Goal: Task Accomplishment & Management: Use online tool/utility

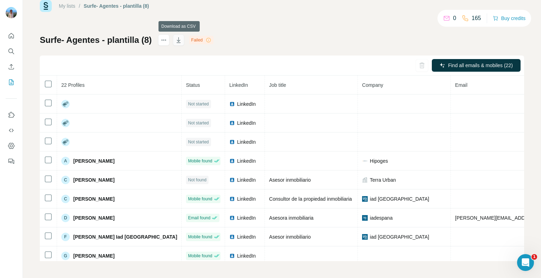
click at [178, 41] on icon "button" at bounding box center [178, 40] width 7 height 7
click at [11, 66] on icon "Enrich CSV" at bounding box center [11, 66] width 7 height 7
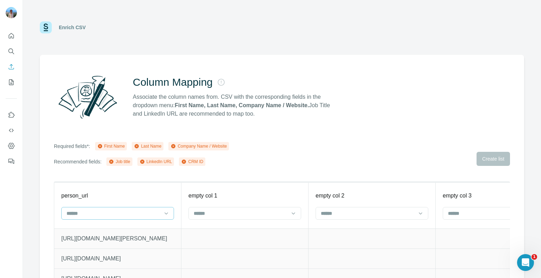
click at [145, 208] on div at bounding box center [113, 214] width 95 height 12
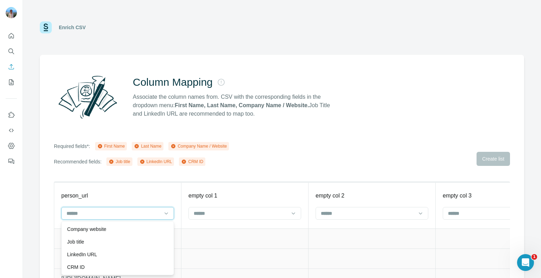
scroll to position [38, 0]
click at [100, 251] on div "LinkedIn URL" at bounding box center [117, 255] width 109 height 13
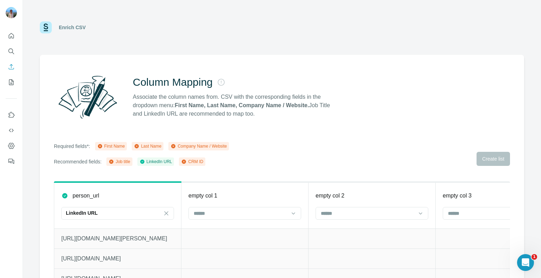
scroll to position [25, 0]
click at [223, 211] on input at bounding box center [240, 214] width 95 height 8
click at [212, 227] on p "First Name" at bounding box center [206, 229] width 24 height 7
click at [330, 210] on input at bounding box center [367, 214] width 95 height 8
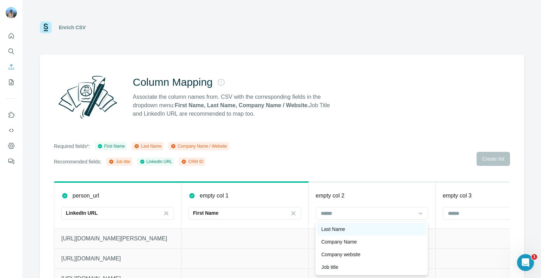
click at [326, 228] on p "Last Name" at bounding box center [333, 229] width 24 height 7
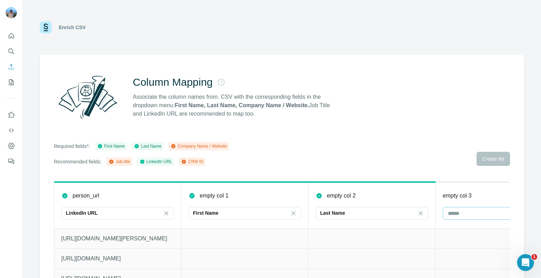
click at [458, 214] on input at bounding box center [494, 214] width 95 height 8
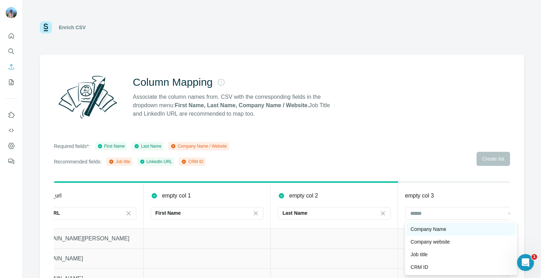
click at [432, 232] on p "Company Name" at bounding box center [428, 229] width 36 height 7
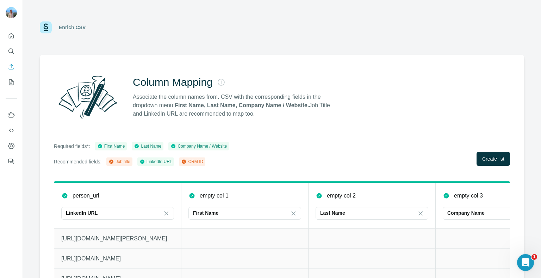
scroll to position [28, 0]
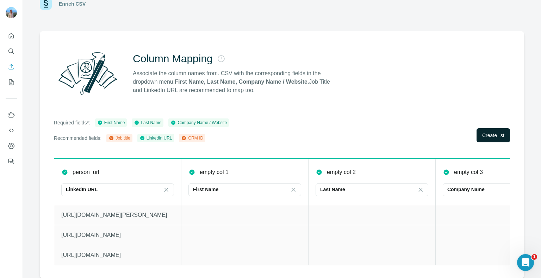
click at [493, 132] on span "Create list" at bounding box center [493, 135] width 22 height 7
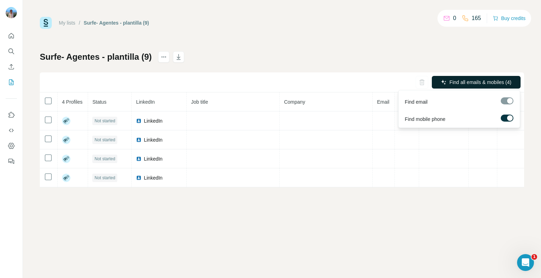
click at [463, 80] on span "Find all emails & mobiles (4)" at bounding box center [480, 82] width 62 height 7
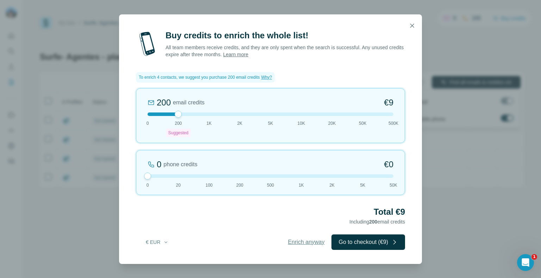
click at [295, 241] on span "Enrich anyway" at bounding box center [306, 242] width 37 height 8
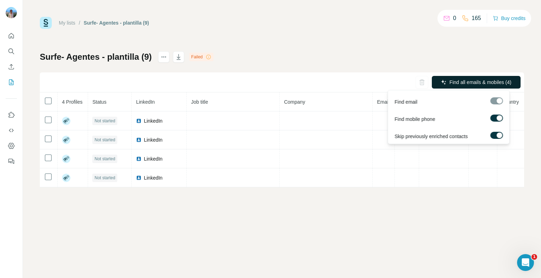
click at [456, 82] on span "Find all emails & mobiles (4)" at bounding box center [480, 82] width 62 height 7
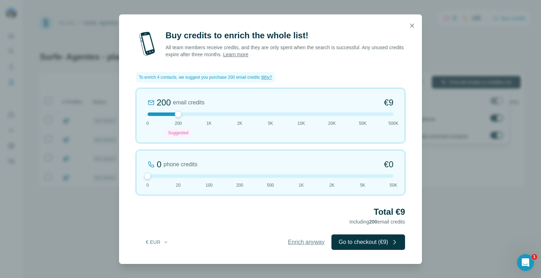
click at [305, 239] on span "Enrich anyway" at bounding box center [306, 242] width 37 height 8
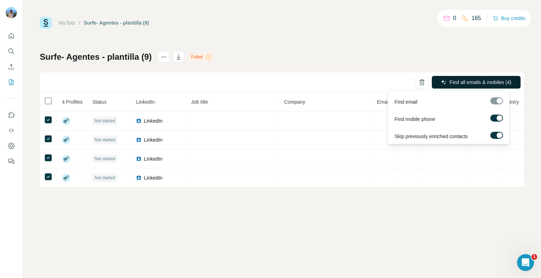
click at [458, 81] on span "Find all emails & mobiles (4)" at bounding box center [480, 82] width 62 height 7
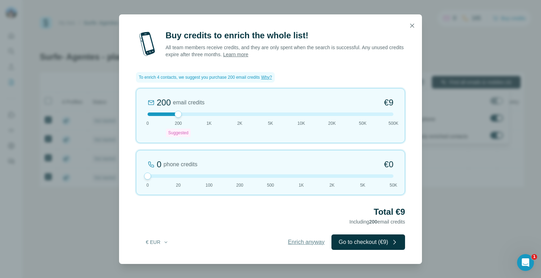
click at [288, 238] on span "Enrich anyway" at bounding box center [306, 242] width 37 height 8
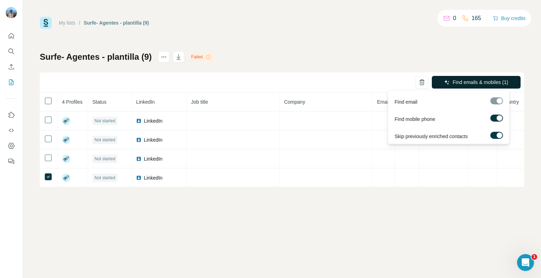
click at [444, 81] on icon "button" at bounding box center [446, 82] width 5 height 5
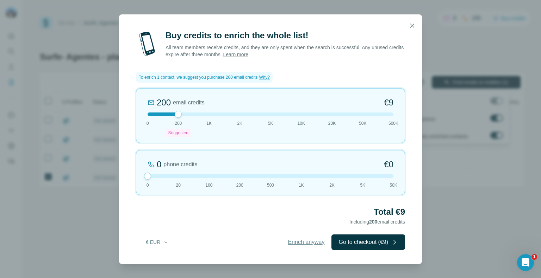
click at [309, 239] on span "Enrich anyway" at bounding box center [306, 242] width 37 height 8
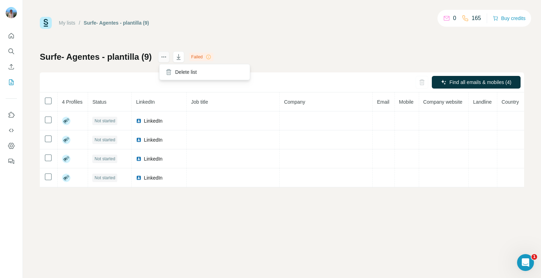
click at [164, 59] on icon "actions" at bounding box center [163, 56] width 7 height 7
click at [202, 36] on div "My lists / Surfe- Agentes - plantilla (9) 0 165 Buy credits Surfe- Agentes - pl…" at bounding box center [282, 102] width 484 height 171
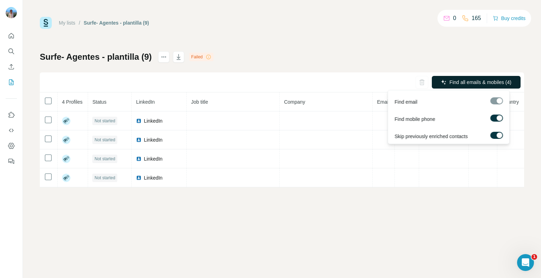
click at [462, 82] on span "Find all emails & mobiles (4)" at bounding box center [480, 82] width 62 height 7
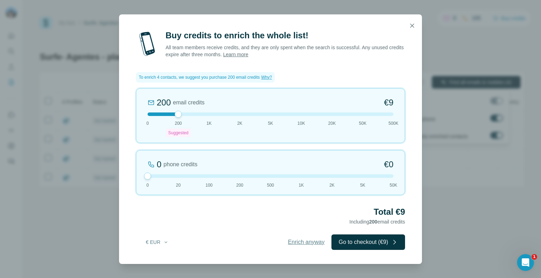
click at [317, 242] on span "Enrich anyway" at bounding box center [306, 242] width 37 height 8
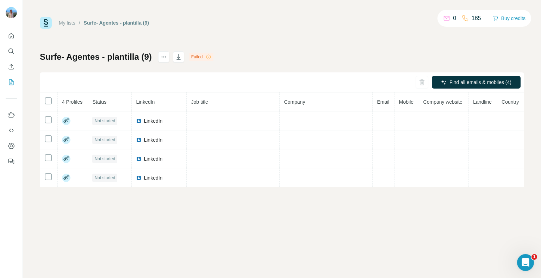
click at [214, 210] on div "My lists / Surfe- Agentes - plantilla (9) 0 165 Buy credits Surfe- Agentes - pl…" at bounding box center [282, 139] width 518 height 278
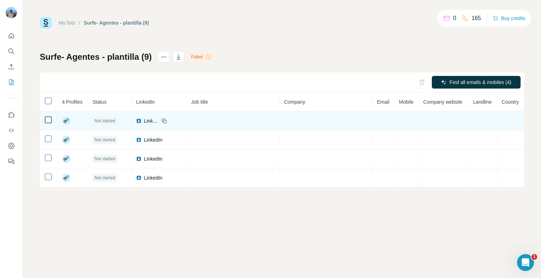
click at [66, 120] on icon at bounding box center [67, 119] width 3 height 1
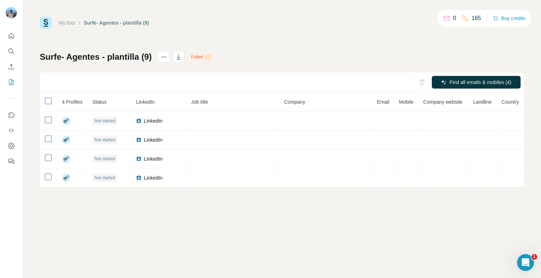
click at [69, 102] on span "4 Profiles" at bounding box center [72, 102] width 20 height 6
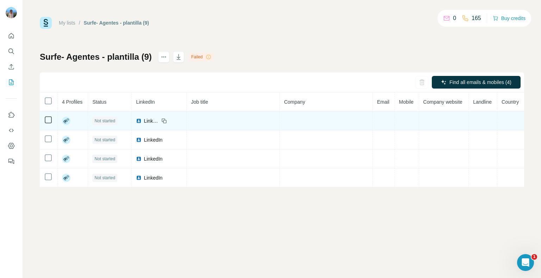
click at [145, 121] on span "LinkedIn" at bounding box center [151, 121] width 15 height 7
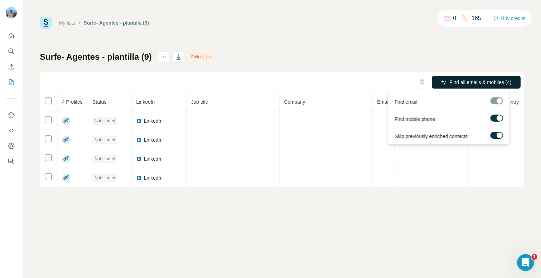
click at [458, 78] on button "Find all emails & mobiles (4)" at bounding box center [475, 82] width 89 height 13
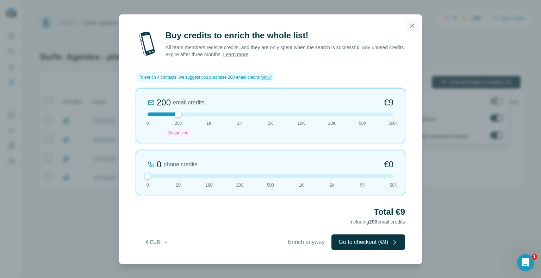
click at [411, 24] on icon "button" at bounding box center [411, 25] width 7 height 7
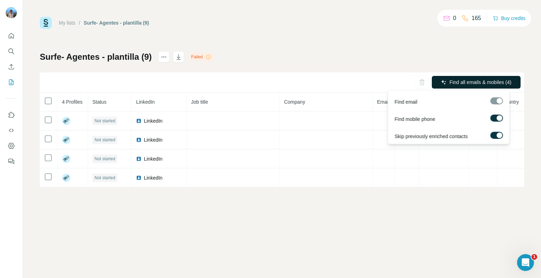
click at [495, 137] on label at bounding box center [496, 135] width 13 height 7
click at [455, 79] on span "Find all emails & mobiles (4)" at bounding box center [480, 82] width 62 height 7
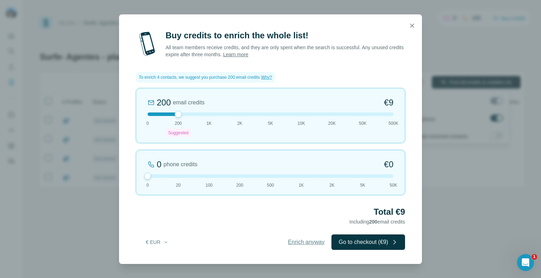
click at [297, 239] on span "Enrich anyway" at bounding box center [306, 242] width 37 height 8
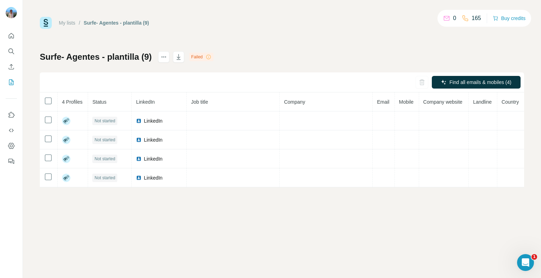
click at [204, 55] on div "Failed" at bounding box center [201, 57] width 24 height 8
click at [208, 58] on icon at bounding box center [208, 57] width 0 height 2
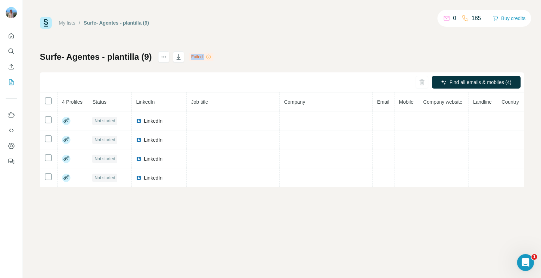
click at [208, 58] on icon at bounding box center [208, 57] width 0 height 2
click at [6, 38] on button "Quick start" at bounding box center [11, 36] width 11 height 13
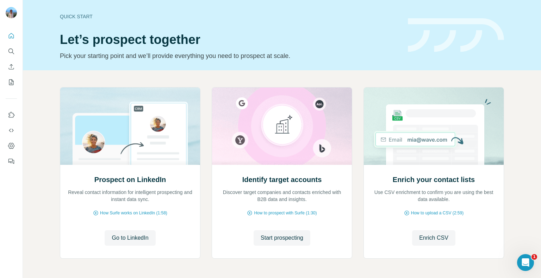
click at [59, 73] on div "Prospect on LinkedIn Reveal contact information for intelligent prospecting and…" at bounding box center [282, 187] width 518 height 234
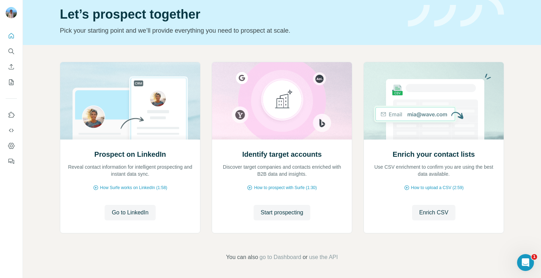
scroll to position [25, 0]
click at [8, 51] on icon "Search" at bounding box center [11, 51] width 7 height 7
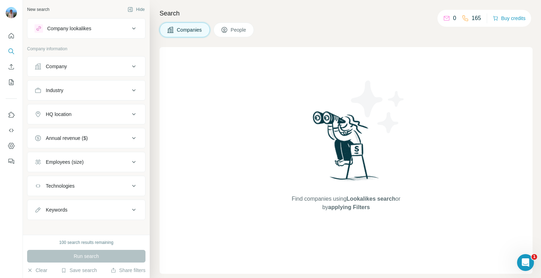
scroll to position [4, 0]
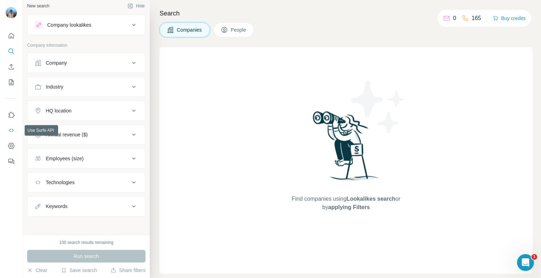
click at [8, 132] on icon "Use Surfe API" at bounding box center [11, 130] width 7 height 7
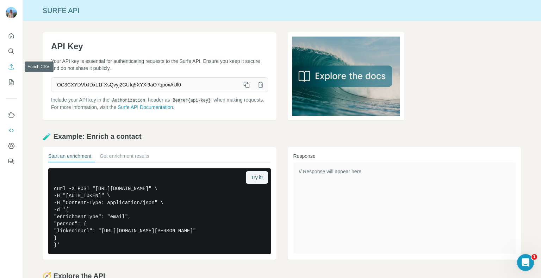
click at [10, 67] on icon "Enrich CSV" at bounding box center [11, 66] width 7 height 7
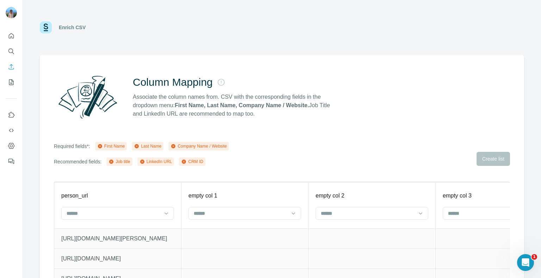
scroll to position [28, 0]
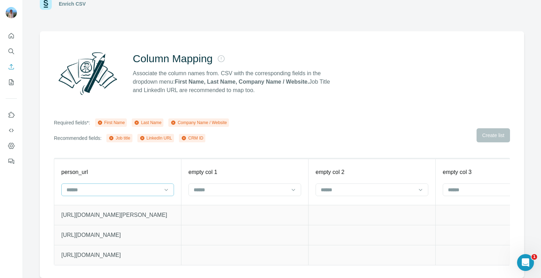
click at [158, 186] on input at bounding box center [113, 190] width 95 height 8
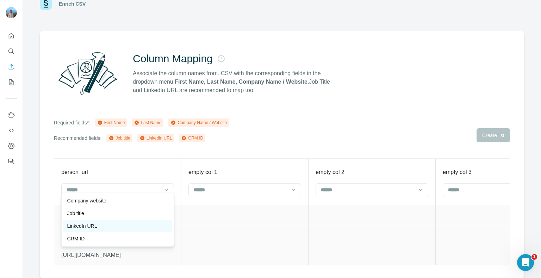
click at [130, 221] on div "LinkedIn URL" at bounding box center [117, 226] width 109 height 13
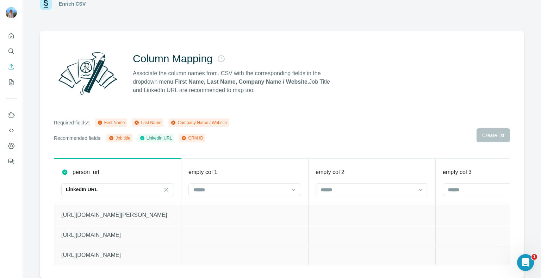
scroll to position [25, 0]
click at [213, 186] on input at bounding box center [240, 190] width 95 height 8
click at [209, 197] on p "First Name" at bounding box center [206, 200] width 24 height 7
click at [324, 194] on th "empty col 2" at bounding box center [371, 182] width 127 height 46
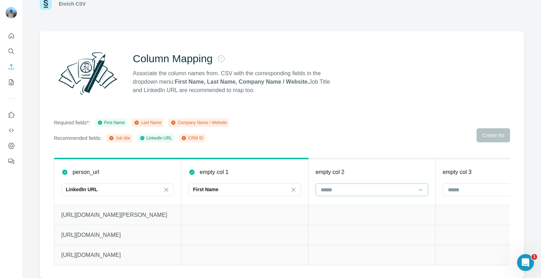
click at [326, 189] on div at bounding box center [367, 190] width 95 height 12
click at [326, 200] on p "Last Name" at bounding box center [333, 200] width 24 height 7
click at [444, 185] on div at bounding box center [498, 190] width 113 height 13
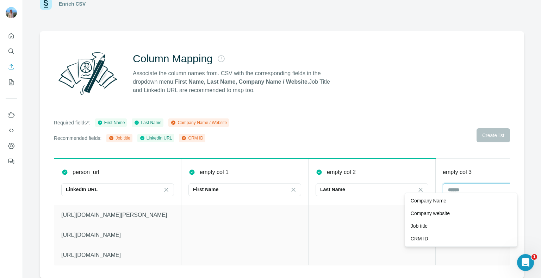
scroll to position [0, 38]
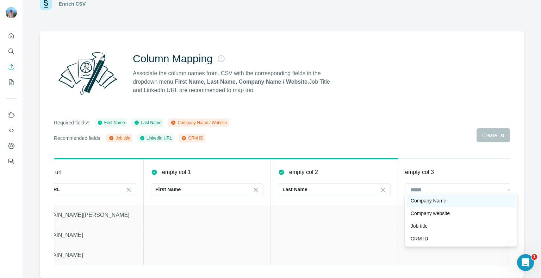
click at [436, 198] on p "Company Name" at bounding box center [428, 200] width 36 height 7
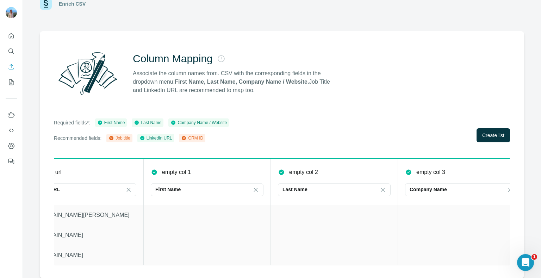
scroll to position [0, 0]
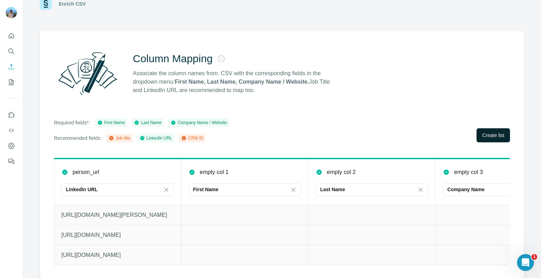
click at [487, 132] on span "Create list" at bounding box center [493, 135] width 22 height 7
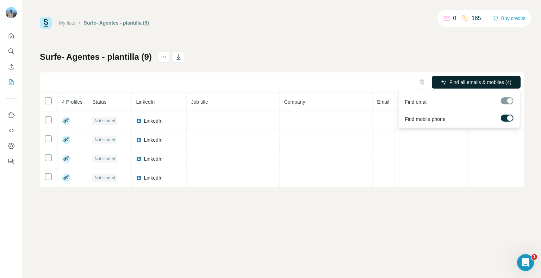
click at [470, 79] on span "Find all emails & mobiles (4)" at bounding box center [480, 82] width 62 height 7
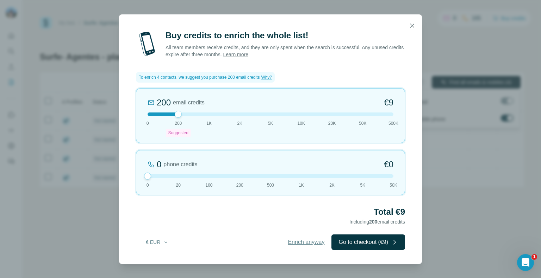
click at [296, 245] on span "Enrich anyway" at bounding box center [306, 242] width 37 height 8
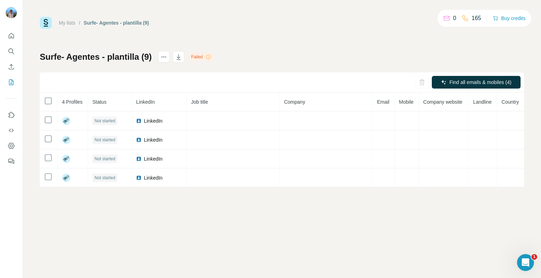
click at [103, 24] on div "Surfe- Agentes - plantilla (9)" at bounding box center [116, 22] width 65 height 7
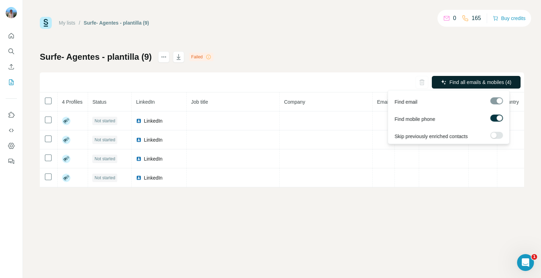
click at [441, 80] on icon "button" at bounding box center [444, 83] width 6 height 6
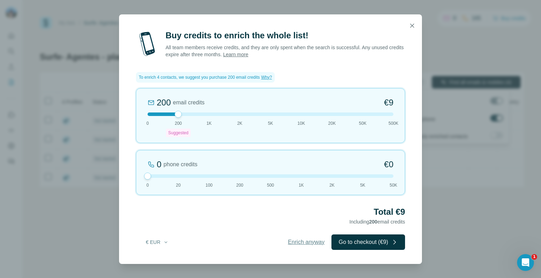
click at [307, 240] on span "Enrich anyway" at bounding box center [306, 242] width 37 height 8
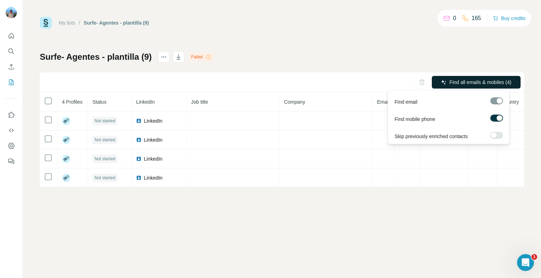
click at [479, 84] on span "Find all emails & mobiles (4)" at bounding box center [480, 82] width 62 height 7
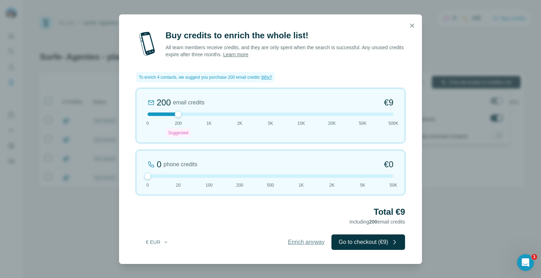
click at [304, 242] on span "Enrich anyway" at bounding box center [306, 242] width 37 height 8
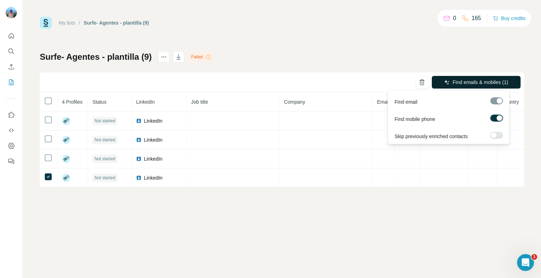
click at [457, 77] on button "Find emails & mobiles (1)" at bounding box center [475, 82] width 89 height 13
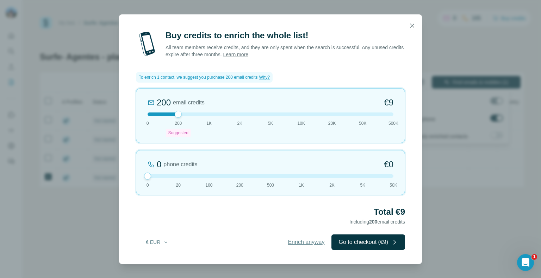
click at [304, 242] on span "Enrich anyway" at bounding box center [306, 242] width 37 height 8
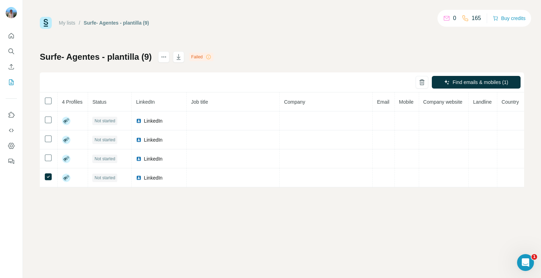
click at [207, 55] on icon at bounding box center [209, 57] width 6 height 6
click at [523, 263] on icon "Abrir Intercom Messenger" at bounding box center [524, 262] width 5 height 6
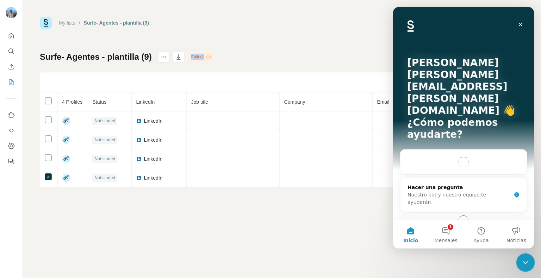
click at [523, 263] on icon "Cerrar Intercom Messenger" at bounding box center [524, 262] width 8 height 8
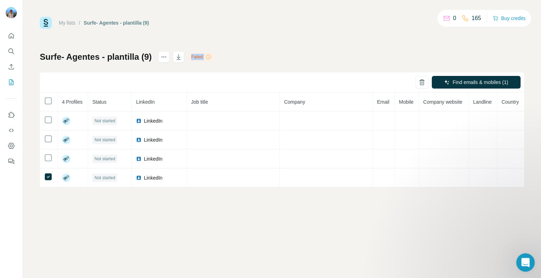
click at [523, 263] on icon "Abrir Intercom Messenger" at bounding box center [524, 262] width 5 height 6
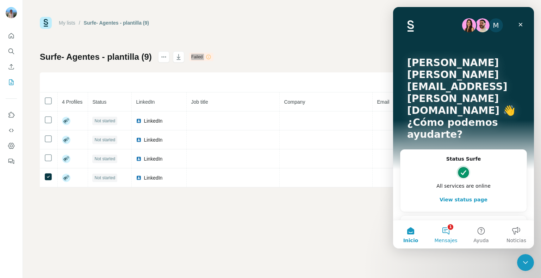
click at [443, 232] on button "1 Mensajes" at bounding box center [445, 235] width 35 height 28
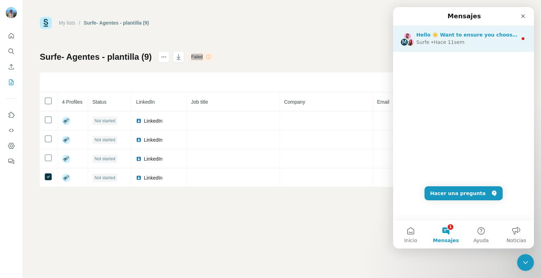
click at [459, 45] on div "Surfe • Hace 11sem" at bounding box center [466, 42] width 101 height 7
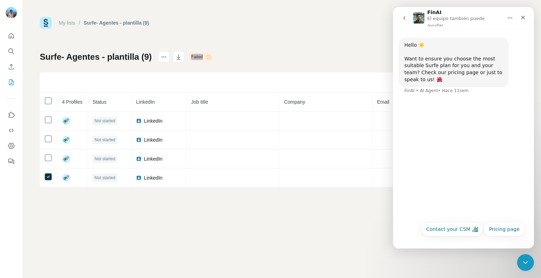
click at [405, 16] on icon "go back" at bounding box center [404, 18] width 6 height 6
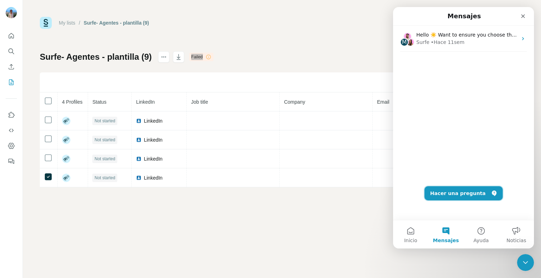
click at [465, 197] on button "Hacer una pregunta" at bounding box center [463, 194] width 78 height 14
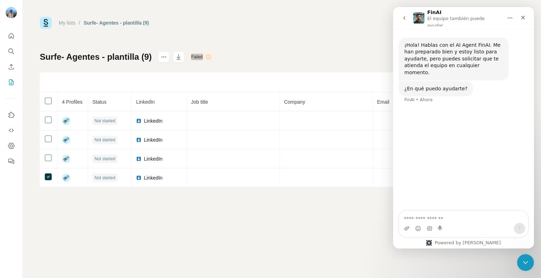
type textarea "*"
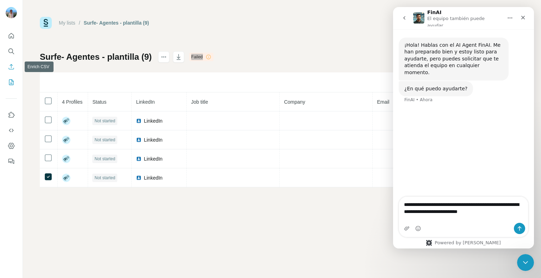
type textarea "**********"
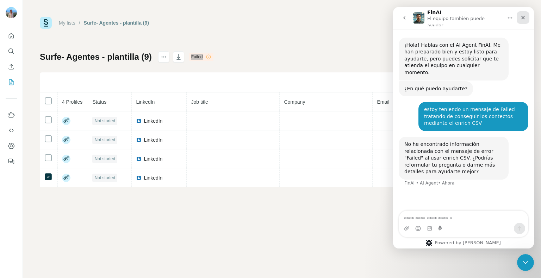
click at [520, 19] on div "Cerrar" at bounding box center [522, 17] width 13 height 13
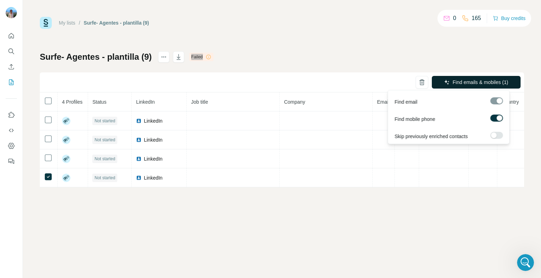
click at [487, 84] on span "Find emails & mobiles (1)" at bounding box center [480, 82] width 56 height 7
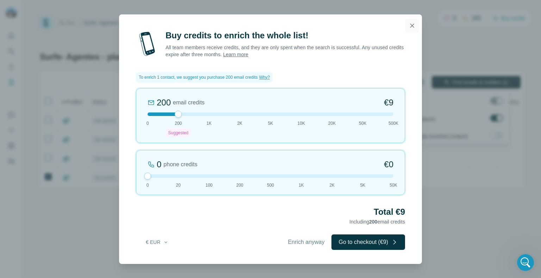
click at [414, 27] on icon "button" at bounding box center [412, 26] width 4 height 4
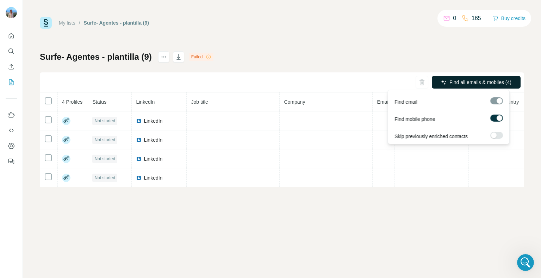
click at [459, 49] on div "My lists / Surfe- Agentes - plantilla (9) 0 165 Buy credits Surfe- Agentes - pl…" at bounding box center [282, 102] width 484 height 171
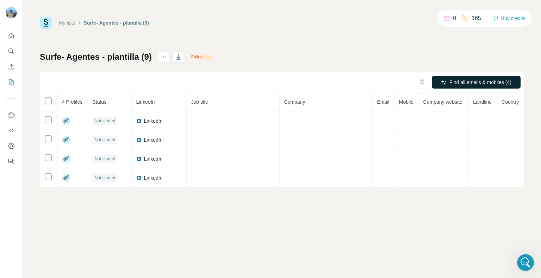
click at [461, 80] on span "Find all emails & mobiles (4)" at bounding box center [480, 82] width 62 height 7
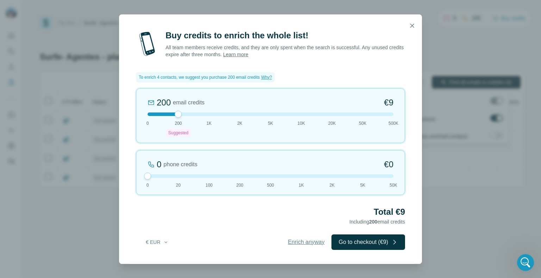
click at [289, 243] on span "Enrich anyway" at bounding box center [306, 242] width 37 height 8
